Goal: Find specific page/section: Find specific page/section

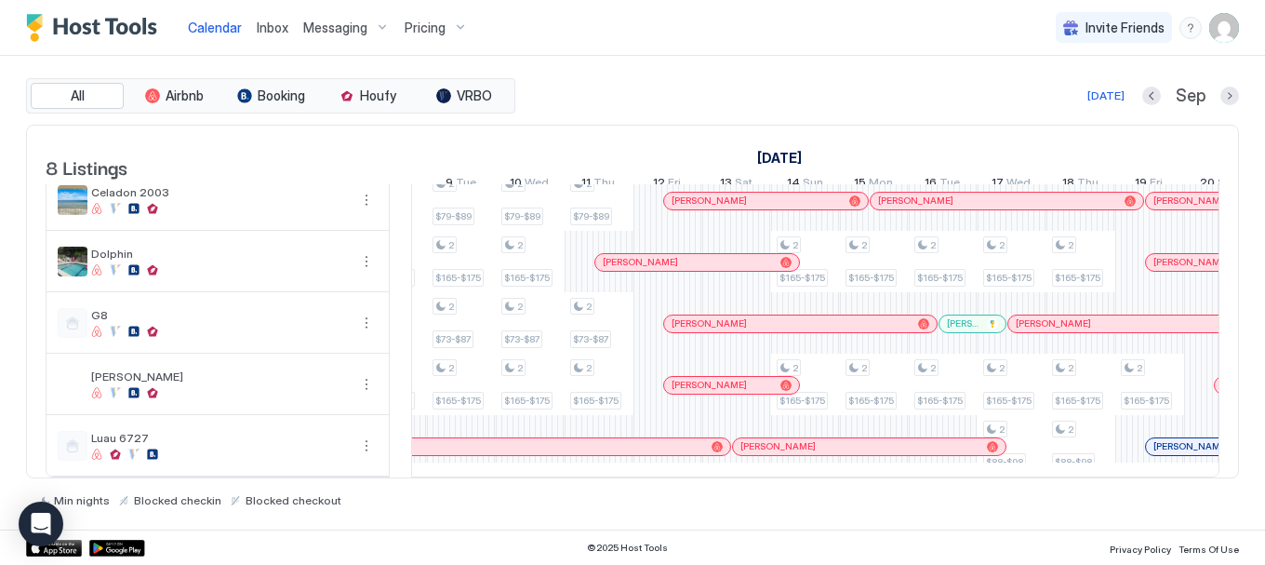
scroll to position [0, 1554]
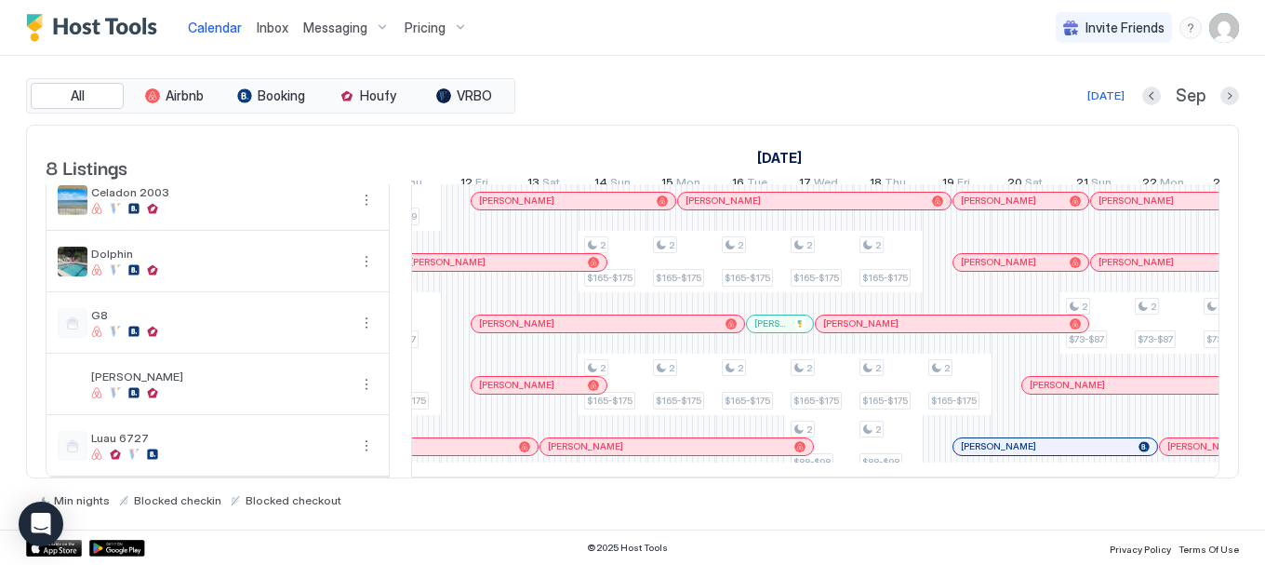
click at [968, 439] on div at bounding box center [968, 446] width 15 height 15
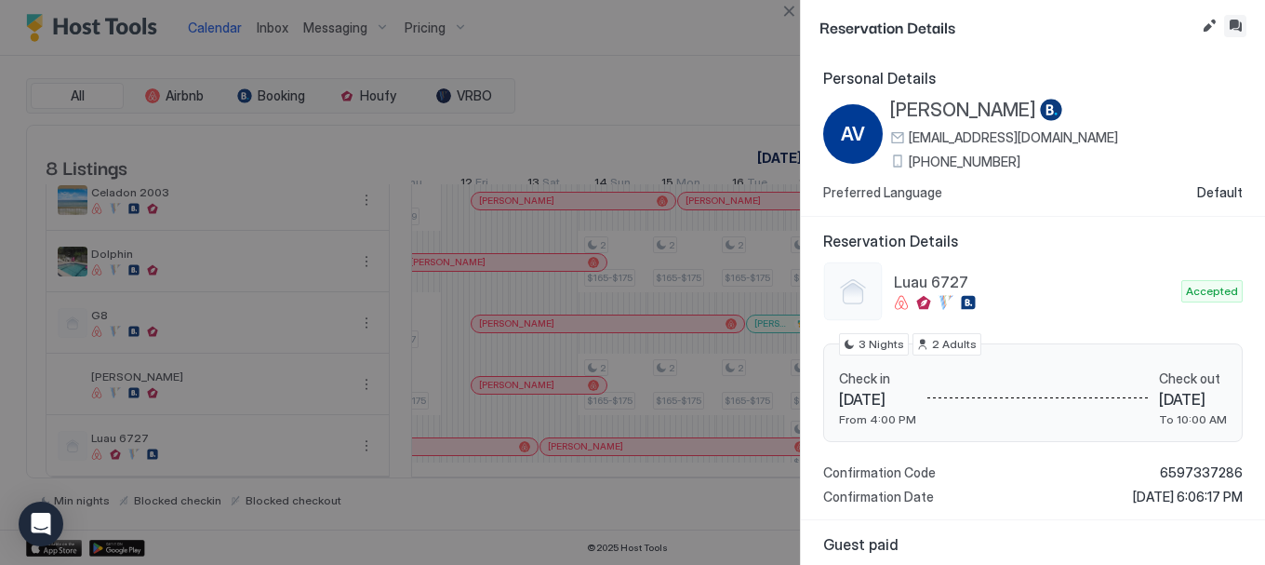
click at [1233, 23] on button "Inbox" at bounding box center [1235, 26] width 22 height 22
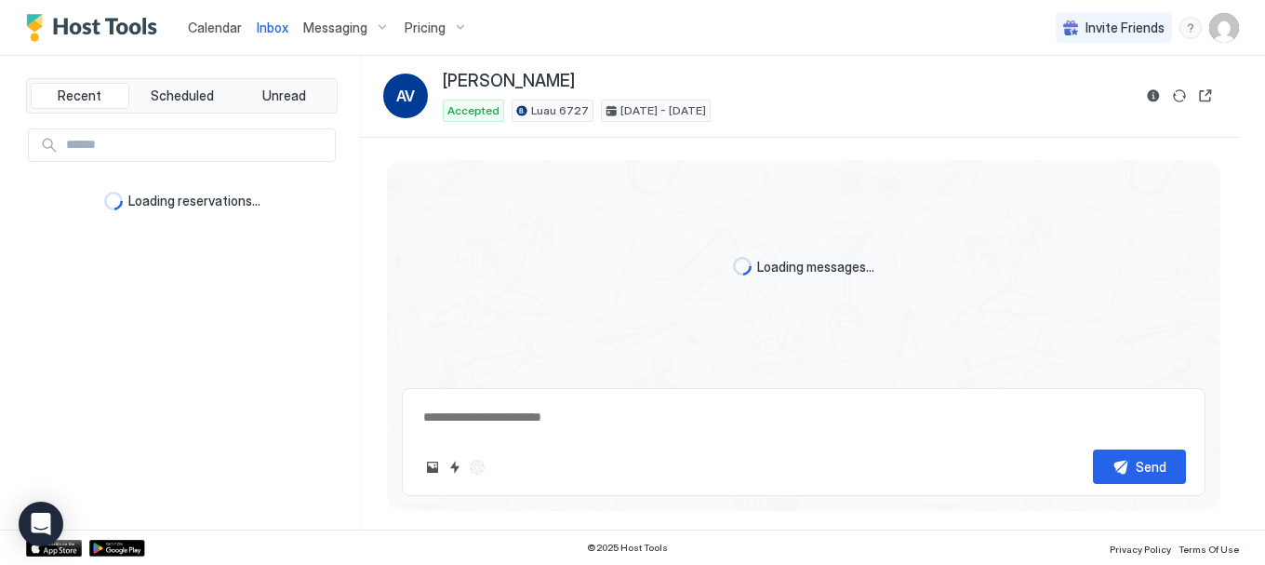
scroll to position [1596, 0]
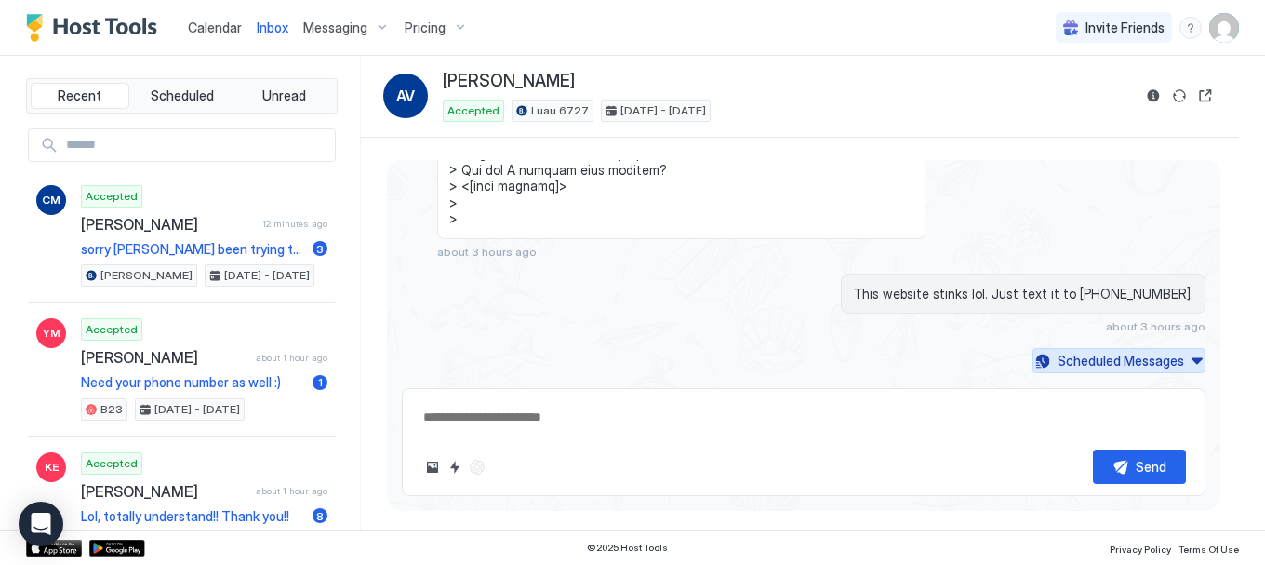
click at [1179, 361] on button "Scheduled Messages" at bounding box center [1118, 360] width 173 height 25
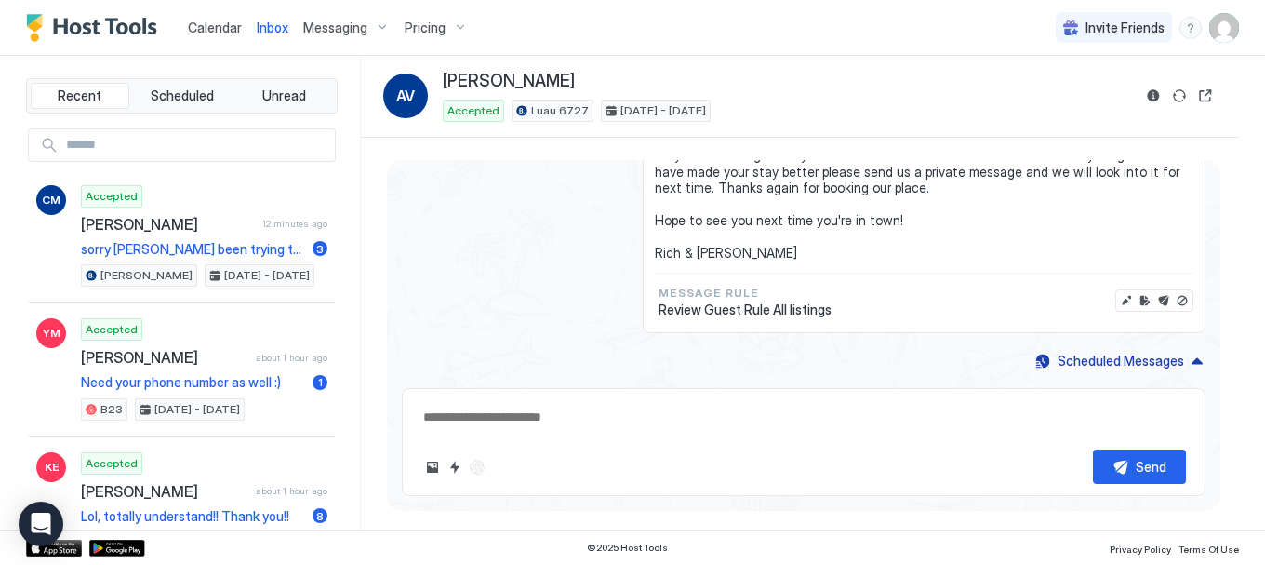
type textarea "*"
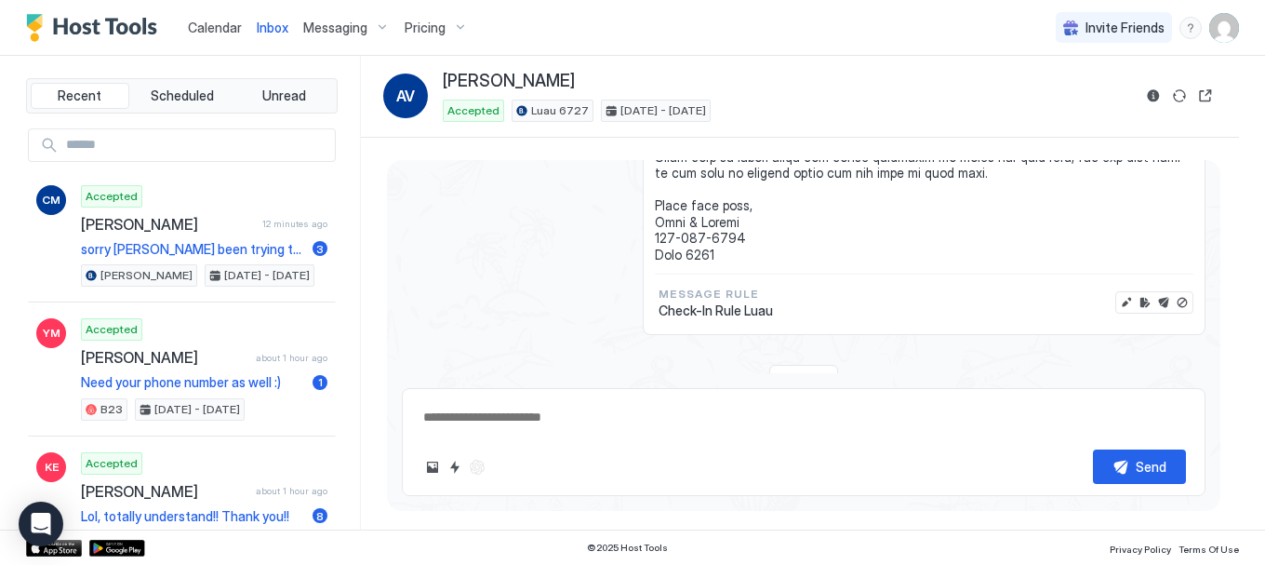
scroll to position [2589, 0]
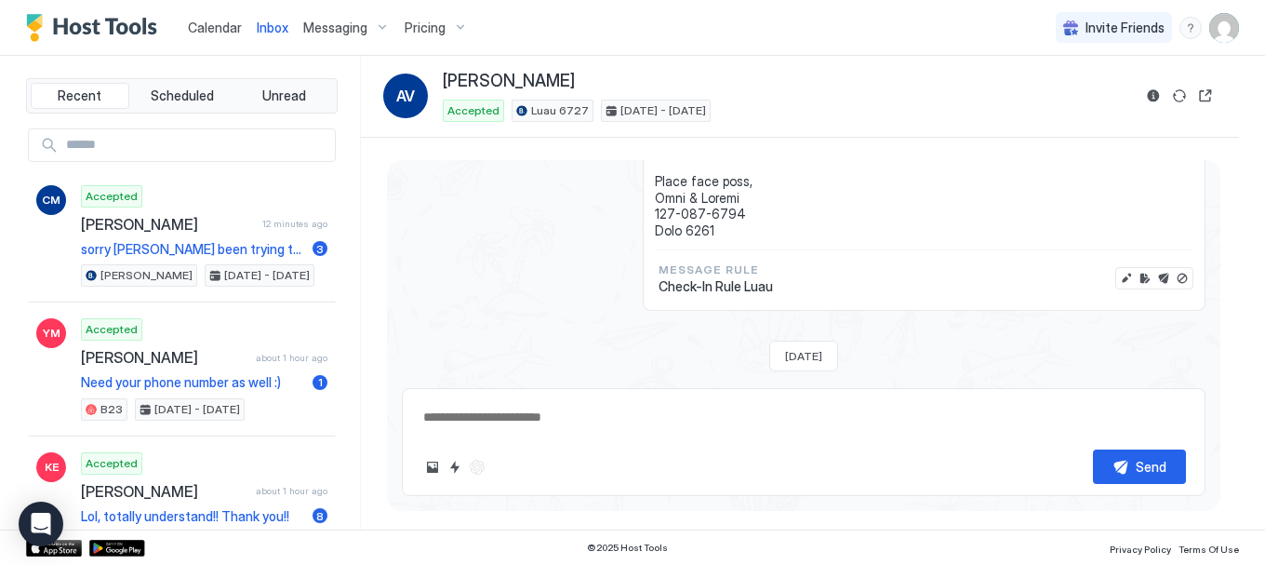
click at [180, 36] on div "Calendar" at bounding box center [214, 27] width 69 height 34
click at [220, 27] on span "Calendar" at bounding box center [215, 28] width 54 height 16
